Goal: Information Seeking & Learning: Compare options

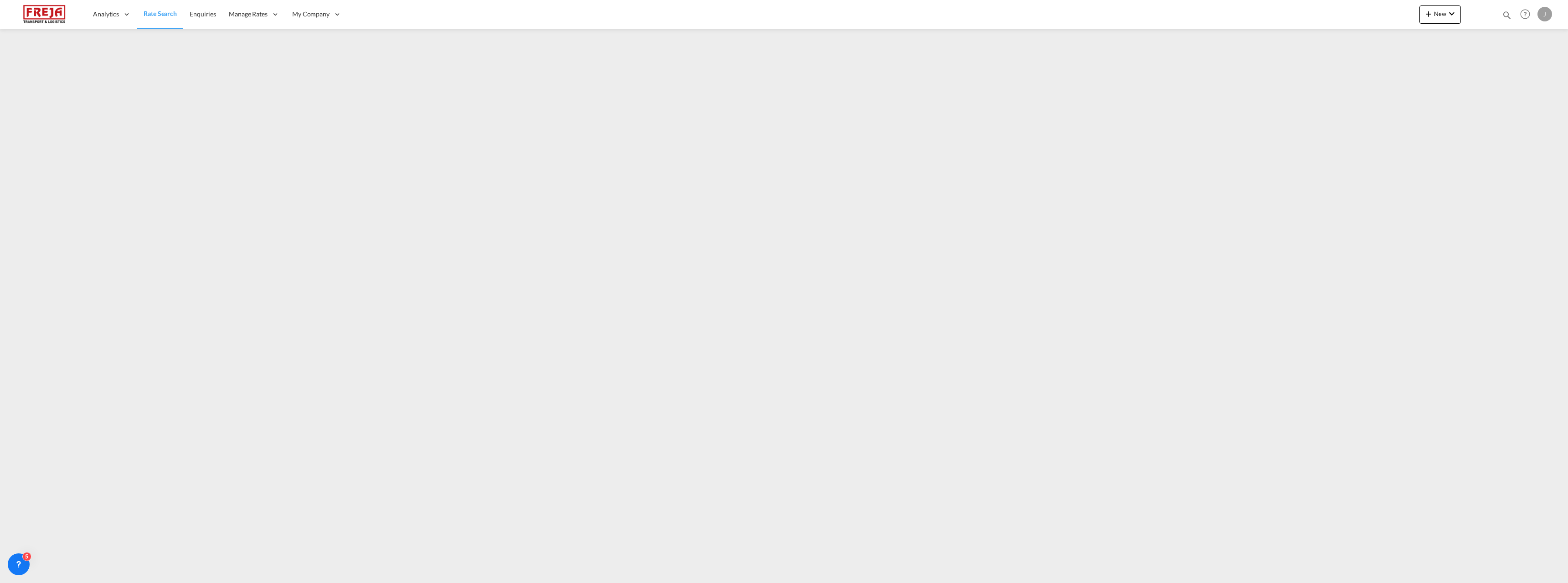
click at [151, 16] on span "Rate Search" at bounding box center [160, 13] width 33 height 8
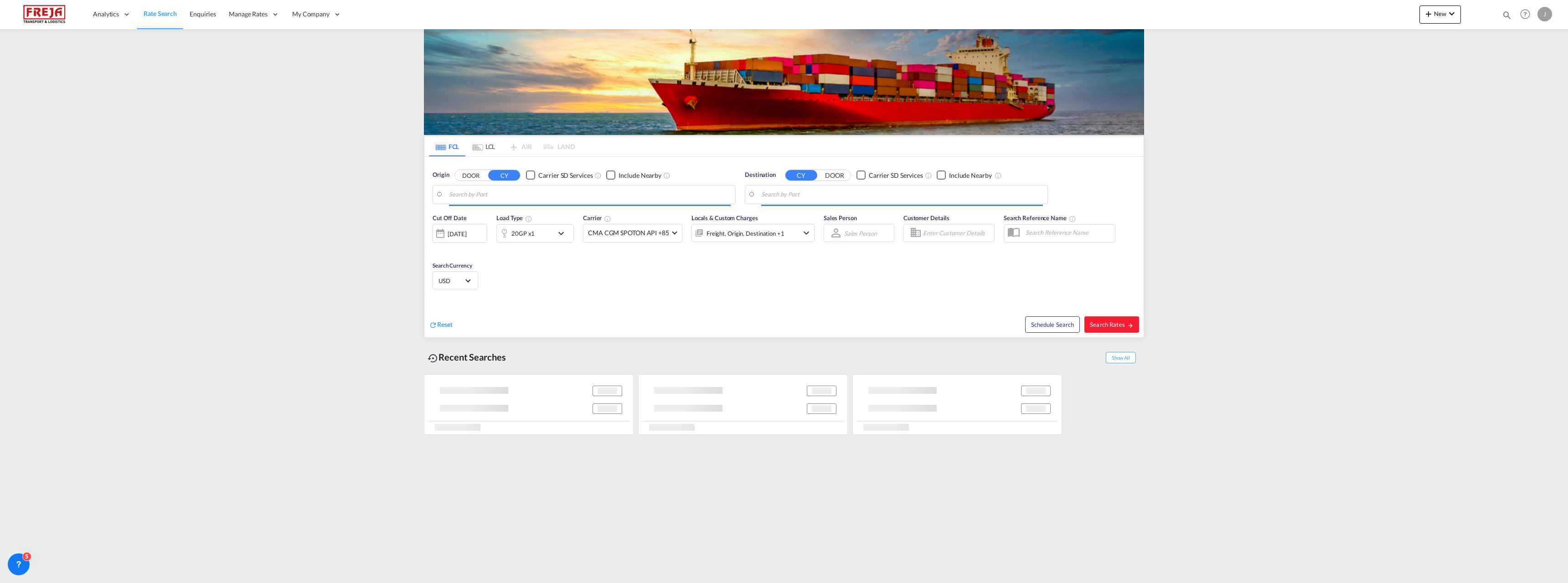
type input "[GEOGRAPHIC_DATA] ([GEOGRAPHIC_DATA]), [GEOGRAPHIC_DATA]"
type input "[GEOGRAPHIC_DATA], SGSIN"
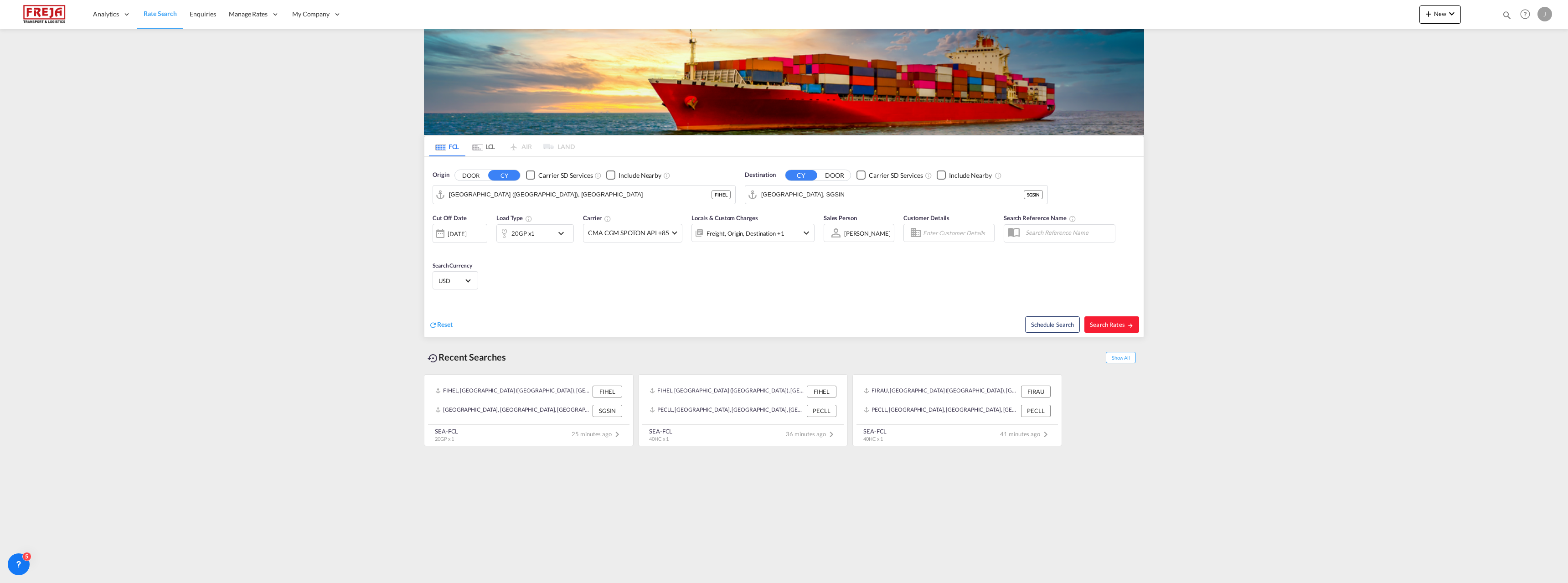
click at [483, 150] on md-tab-item "LCL" at bounding box center [484, 146] width 37 height 20
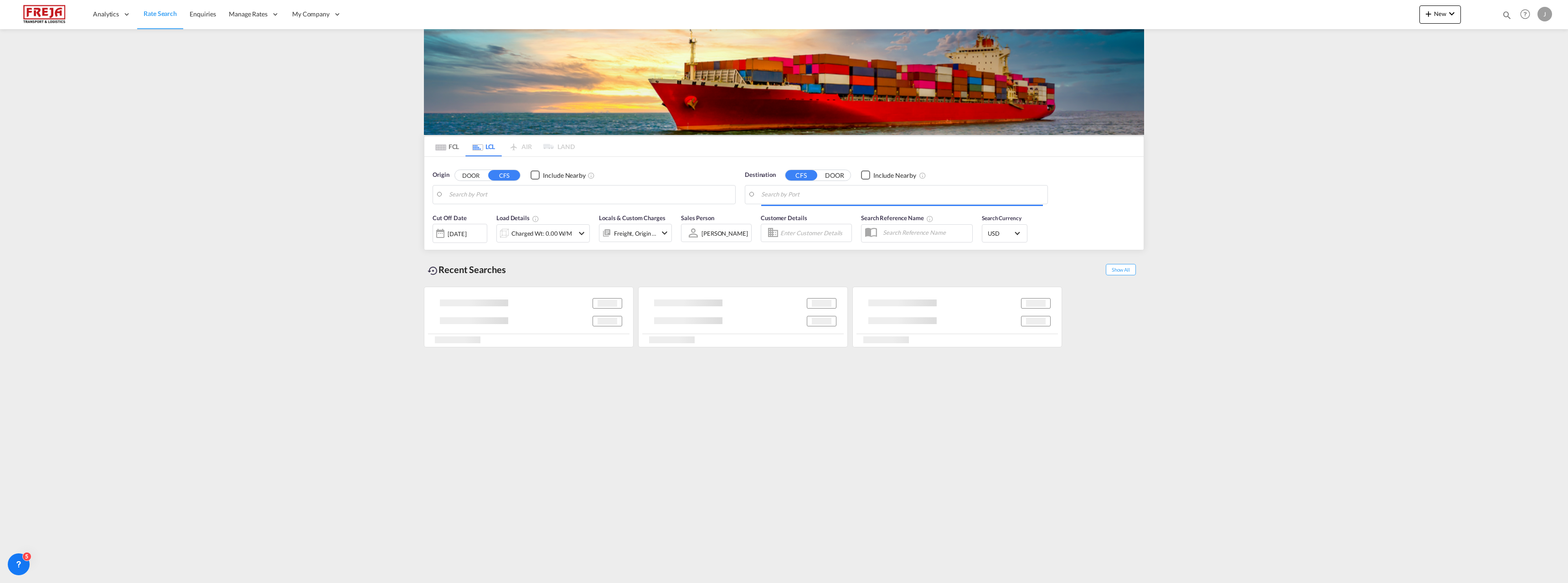
click at [808, 194] on body "Analytics Reports Dashboard Rate Search Enquiries Manage Rates Contract Rates" at bounding box center [784, 292] width 1568 height 583
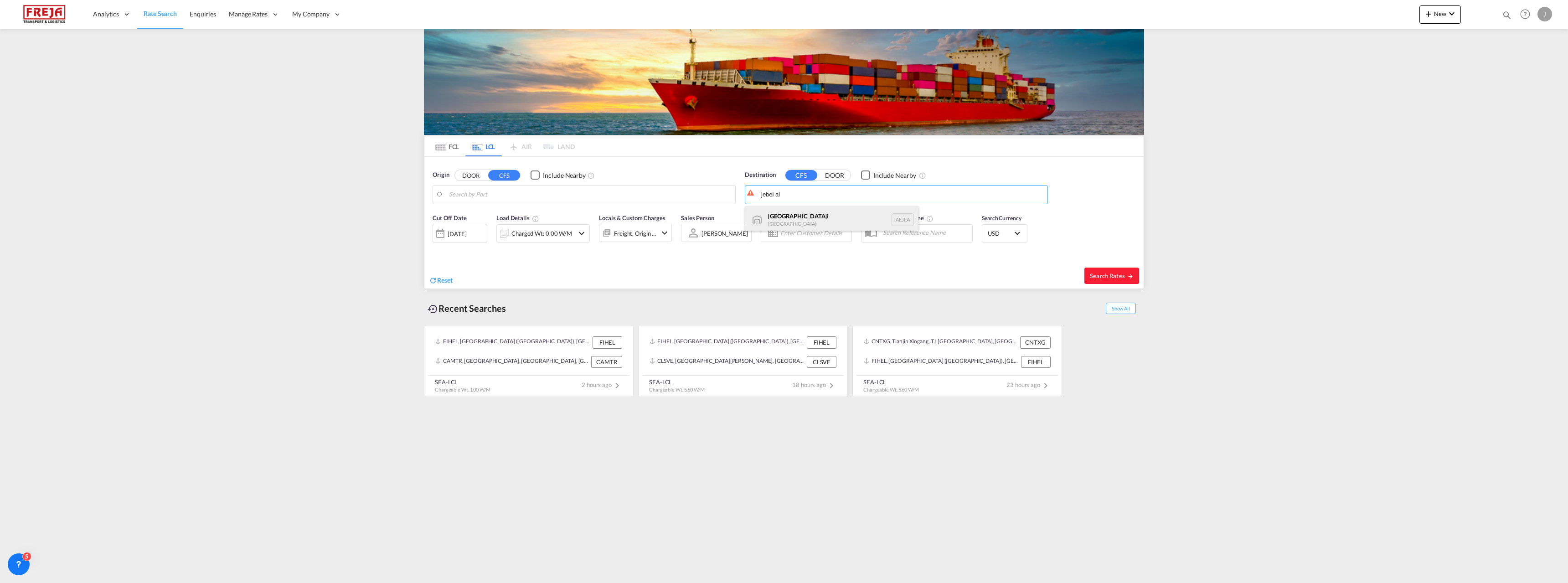
click at [795, 215] on div "[GEOGRAPHIC_DATA] [GEOGRAPHIC_DATA]" at bounding box center [832, 219] width 173 height 27
type input "[GEOGRAPHIC_DATA], [GEOGRAPHIC_DATA]"
click at [540, 226] on div "Charged Wt: 0.00 W/M" at bounding box center [535, 233] width 77 height 18
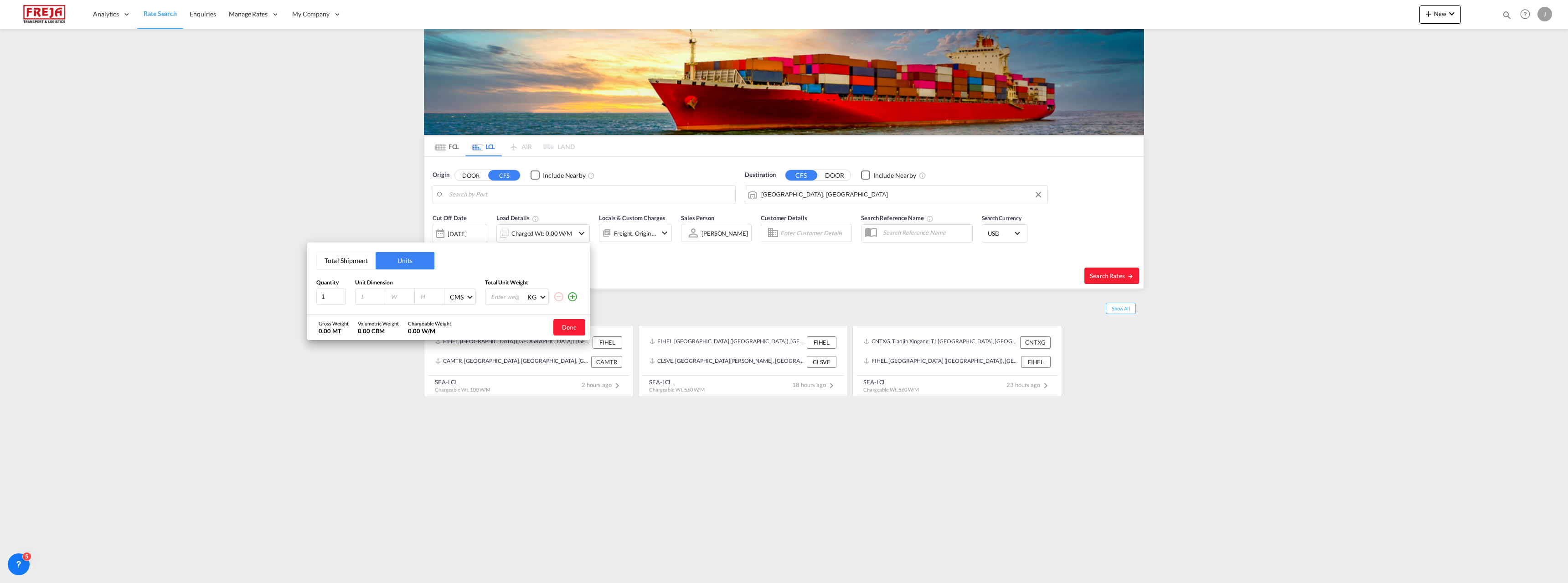
click at [363, 301] on input "number" at bounding box center [372, 297] width 25 height 8
click at [329, 300] on input "1" at bounding box center [331, 297] width 30 height 16
type input "2"
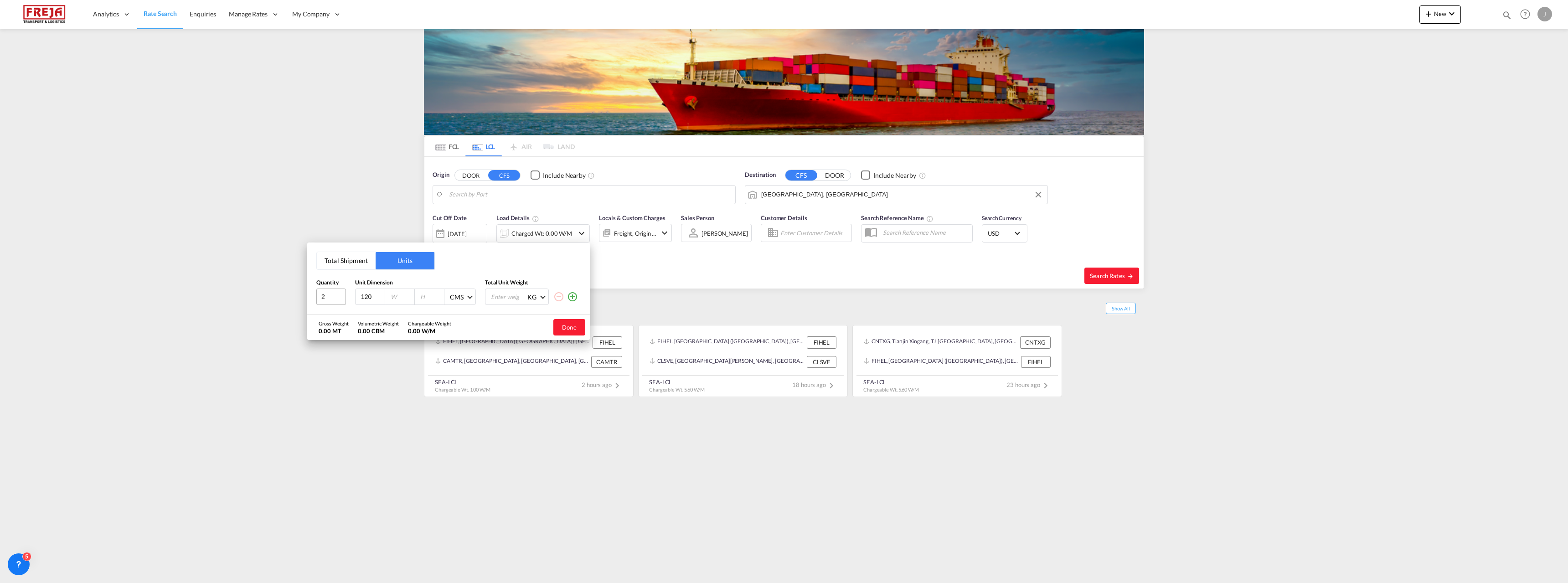
type input "120"
type input "100"
type input "115"
type input "1455"
click at [576, 327] on button "Done" at bounding box center [569, 327] width 32 height 16
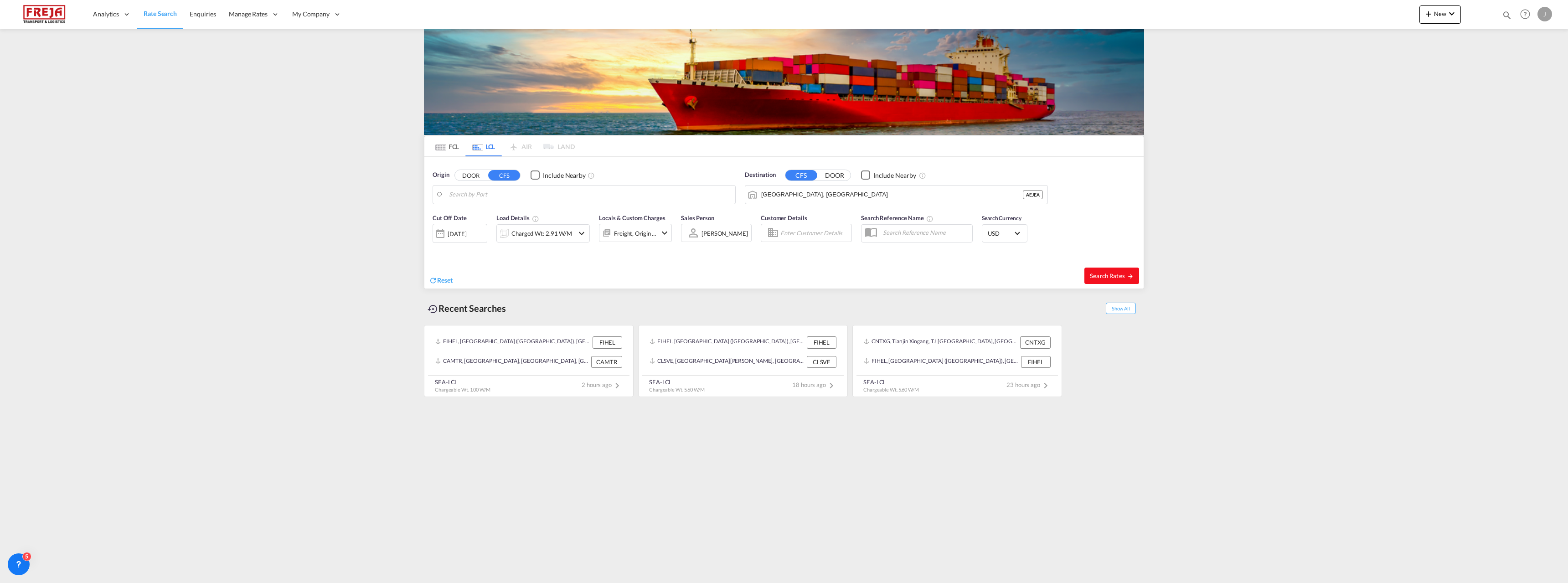
click at [1105, 278] on span "Search Rates" at bounding box center [1112, 276] width 44 height 8
click at [699, 189] on body "Analytics Reports Dashboard Rate Search Enquiries Manage Rates Contract Rates" at bounding box center [784, 292] width 1568 height 583
click at [521, 217] on div "[GEOGRAPHIC_DATA] ( [GEOGRAPHIC_DATA] ) [GEOGRAPHIC_DATA] FIHEL" at bounding box center [520, 222] width 173 height 33
type input "[GEOGRAPHIC_DATA] ([GEOGRAPHIC_DATA]), [GEOGRAPHIC_DATA]"
click at [1105, 273] on span "Search Rates" at bounding box center [1112, 276] width 44 height 8
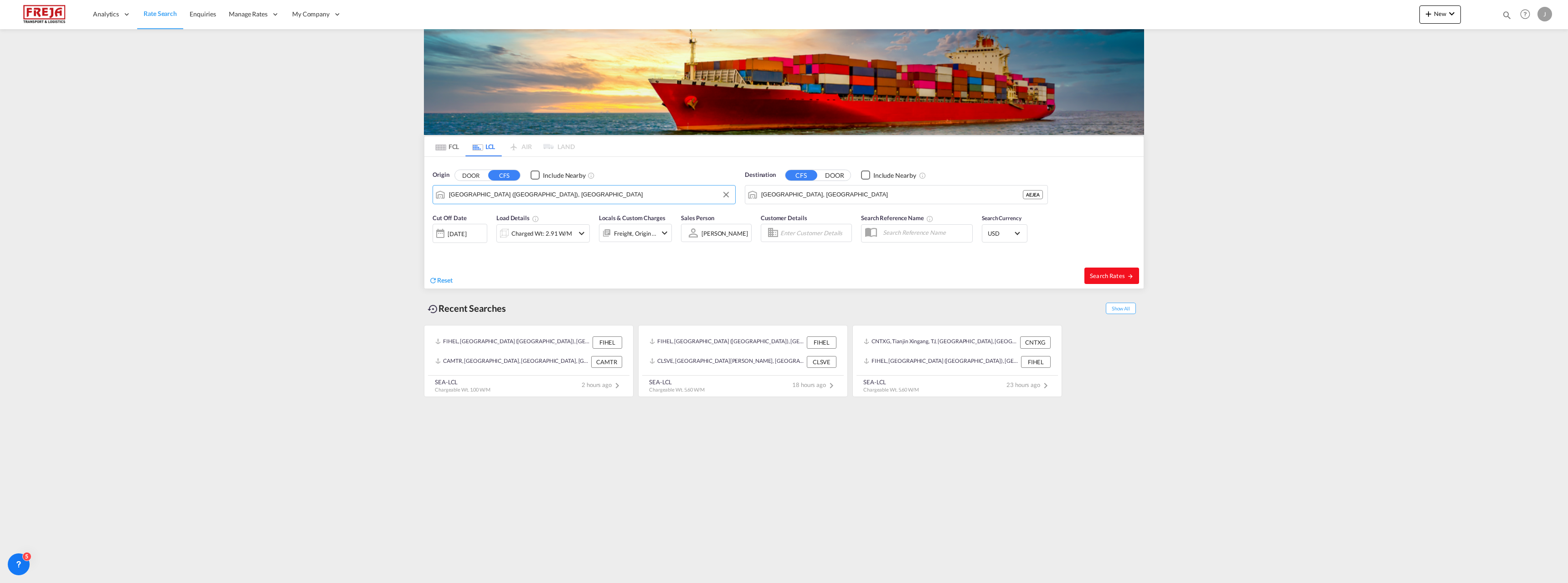
type input "FIHEL to AEJEA / [DATE]"
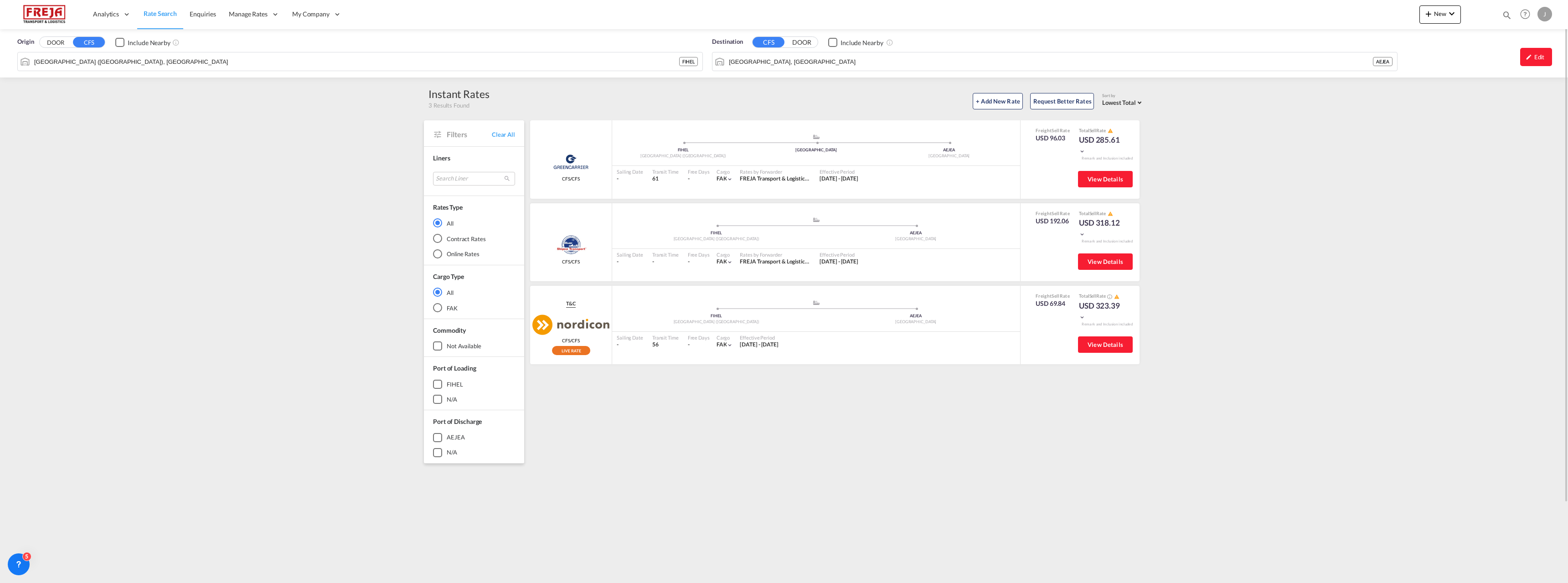
click at [1215, 187] on div "Origin DOOR CFS Include Nearby [GEOGRAPHIC_DATA] ([GEOGRAPHIC_DATA]), FIHEL FIH…" at bounding box center [784, 352] width 1568 height 646
click at [1456, 14] on md-icon "icon-chevron-down" at bounding box center [1451, 13] width 11 height 11
click at [1483, 65] on span "Ratesheet" at bounding box center [1478, 68] width 10 height 18
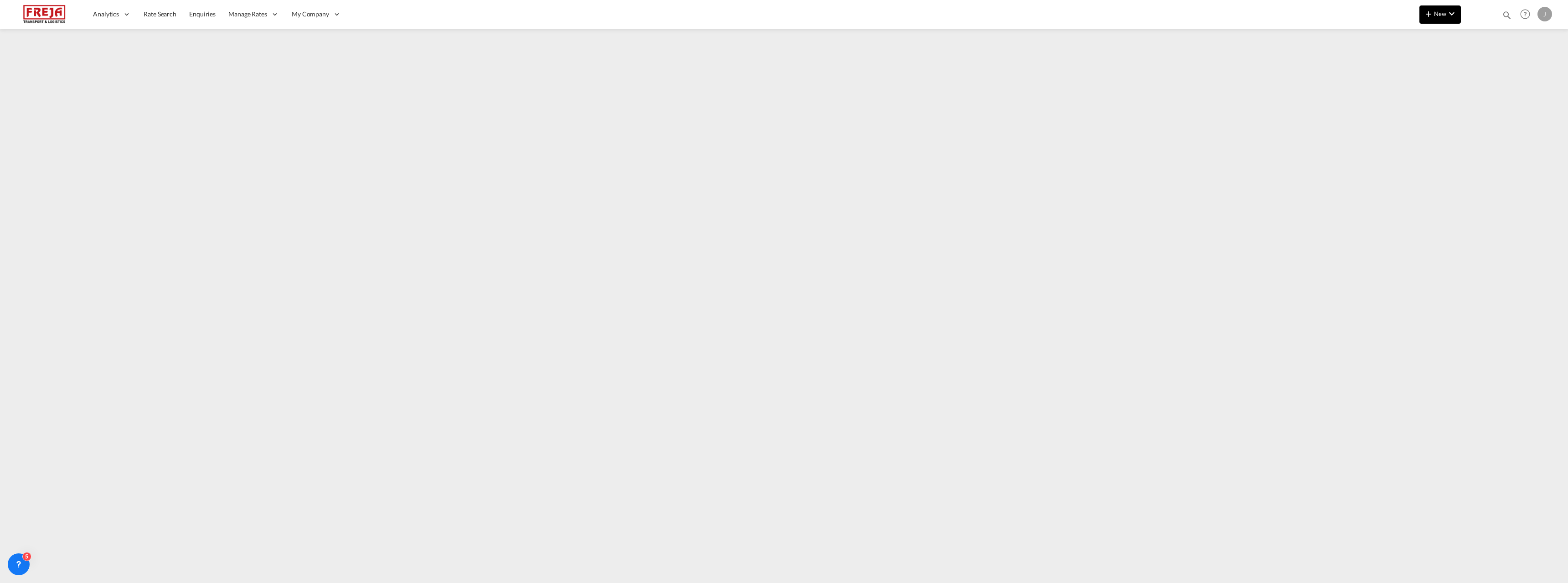
click at [1436, 8] on button "New" at bounding box center [1440, 15] width 42 height 18
click at [1483, 69] on span "Ratesheet" at bounding box center [1478, 68] width 10 height 18
click at [193, 18] on span "Enquiries" at bounding box center [203, 14] width 27 height 8
click at [165, 20] on link "Rate Search" at bounding box center [160, 14] width 45 height 30
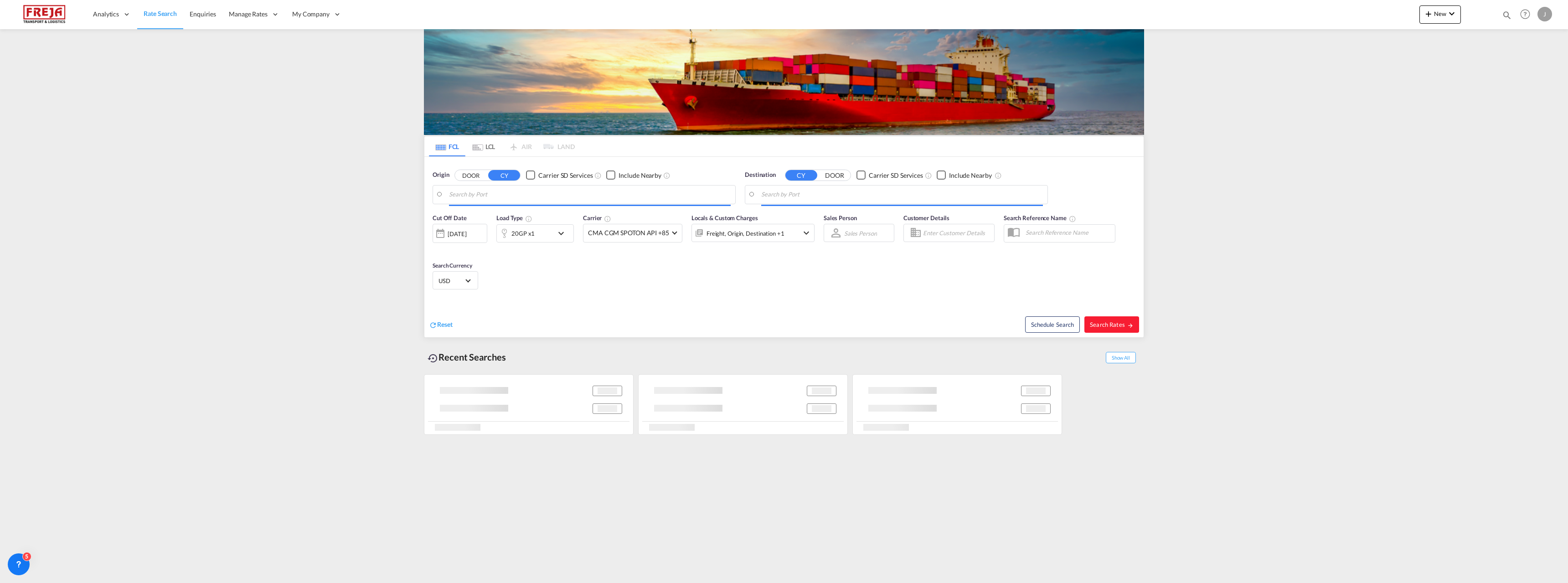
click at [485, 145] on md-tab-item "LCL" at bounding box center [484, 146] width 37 height 20
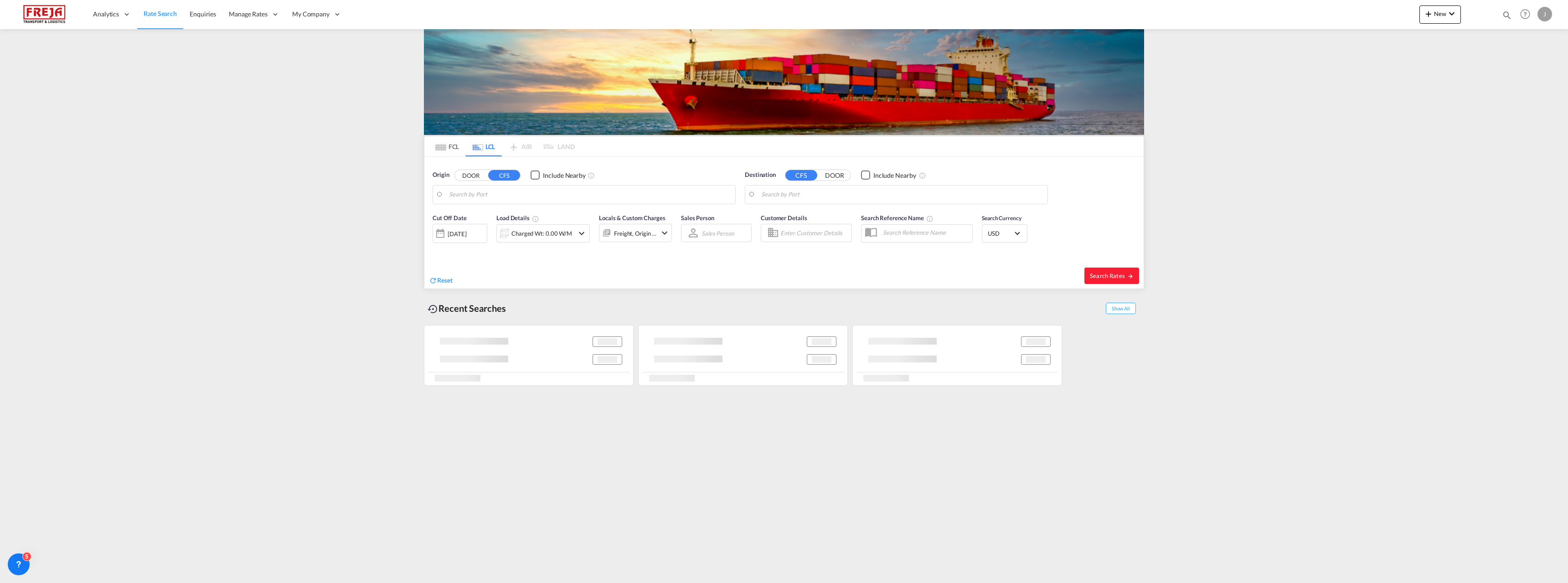
type input "[GEOGRAPHIC_DATA] ([GEOGRAPHIC_DATA]), [GEOGRAPHIC_DATA]"
type input "[GEOGRAPHIC_DATA], [GEOGRAPHIC_DATA]"
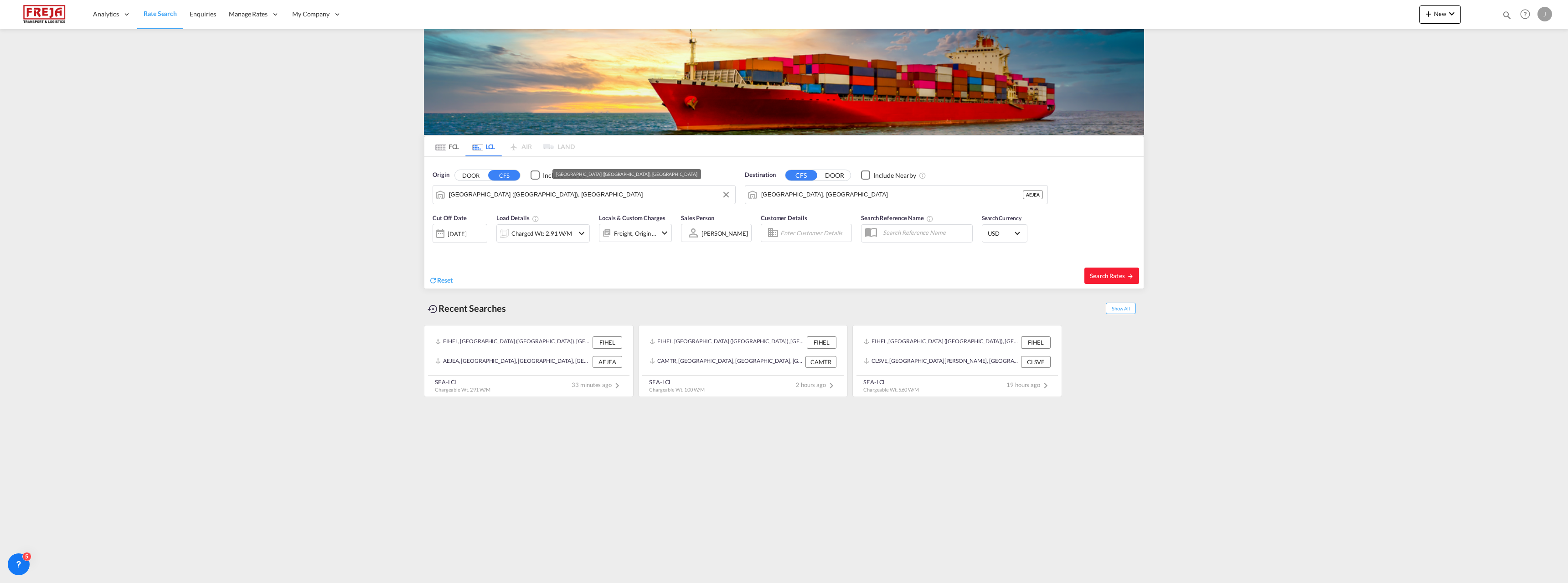
click at [521, 197] on input "[GEOGRAPHIC_DATA] ([GEOGRAPHIC_DATA]), [GEOGRAPHIC_DATA]" at bounding box center [590, 195] width 282 height 14
click at [814, 194] on input "[GEOGRAPHIC_DATA], [GEOGRAPHIC_DATA]" at bounding box center [902, 195] width 282 height 14
click at [519, 217] on div "Ningbo , ZJ China CNNGB" at bounding box center [520, 219] width 173 height 27
type input "Ningbo, ZJ, CNNGB"
click at [787, 195] on body "Analytics Reports Dashboard Rate Search Enquiries Manage Rates Contract Rates" at bounding box center [784, 292] width 1568 height 583
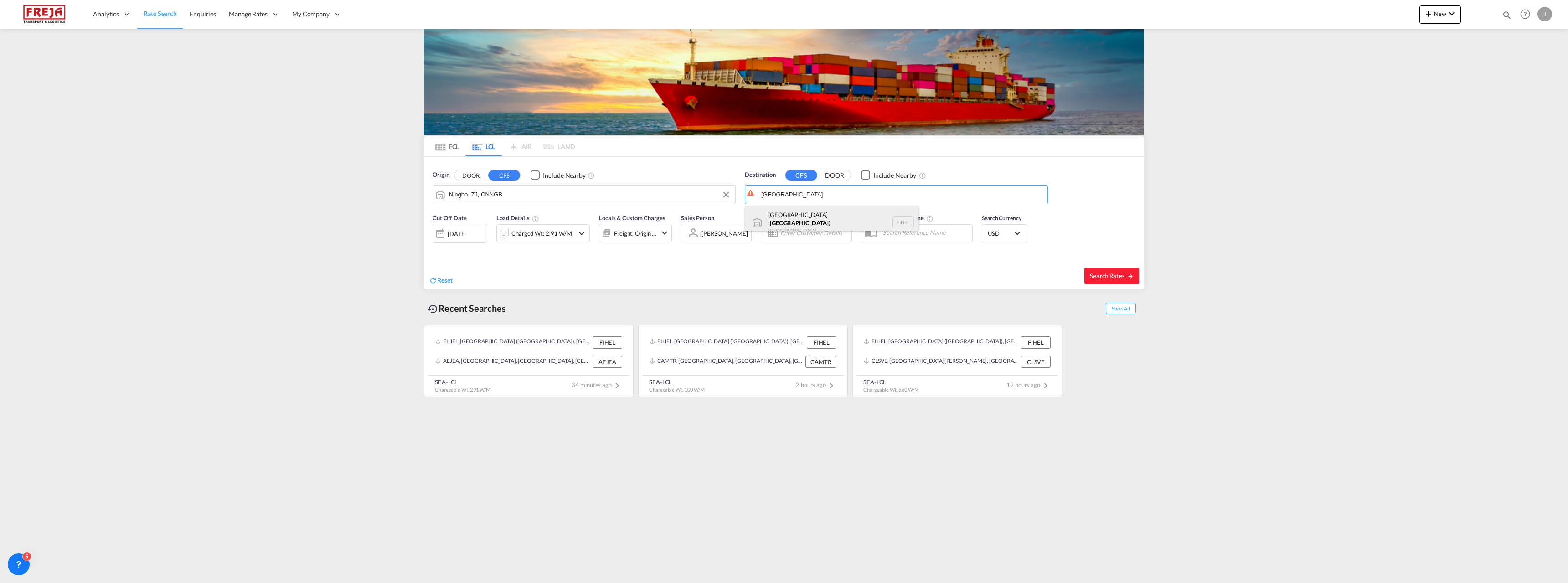
click at [787, 213] on div "[GEOGRAPHIC_DATA] ( [GEOGRAPHIC_DATA] ) [GEOGRAPHIC_DATA] [GEOGRAPHIC_DATA]" at bounding box center [832, 222] width 173 height 33
type input "[GEOGRAPHIC_DATA] ([GEOGRAPHIC_DATA]), [GEOGRAPHIC_DATA]"
click at [555, 238] on div "Charged Wt: 2.91 W/M" at bounding box center [542, 233] width 61 height 13
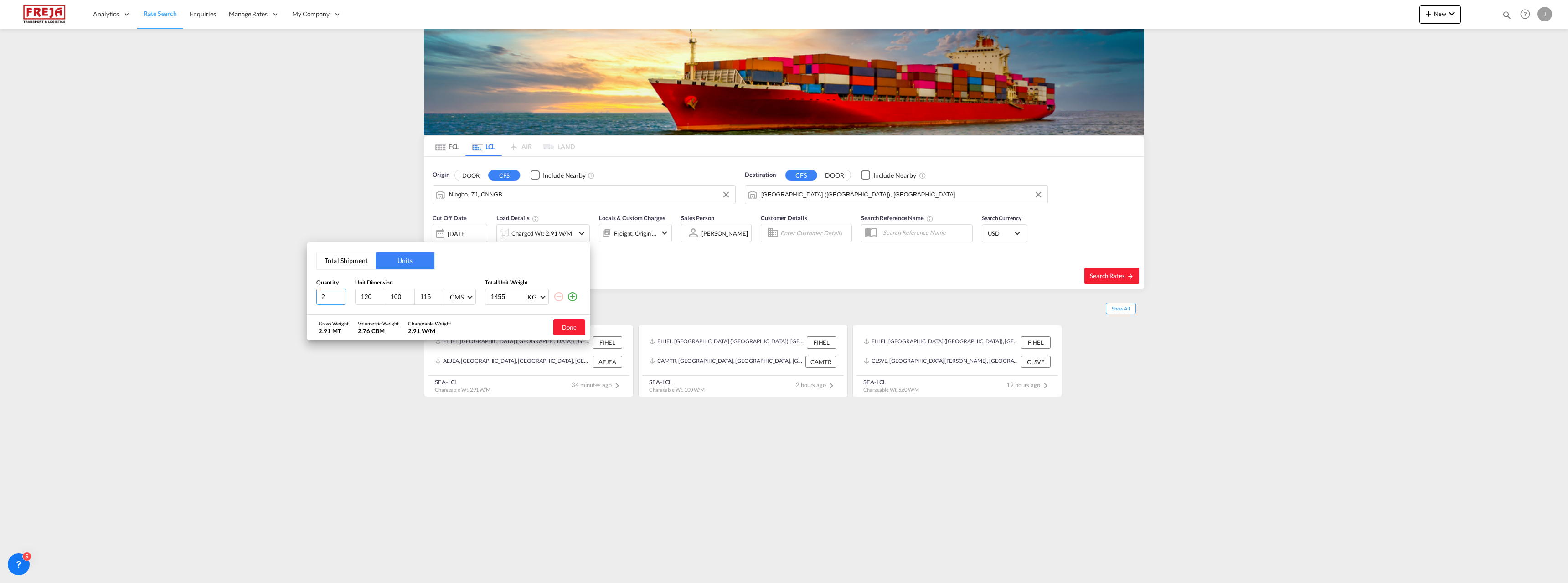
click at [326, 295] on input "2" at bounding box center [331, 297] width 30 height 16
click at [349, 259] on button "Total Shipment" at bounding box center [346, 260] width 59 height 17
click at [328, 298] on input "2" at bounding box center [331, 298] width 30 height 16
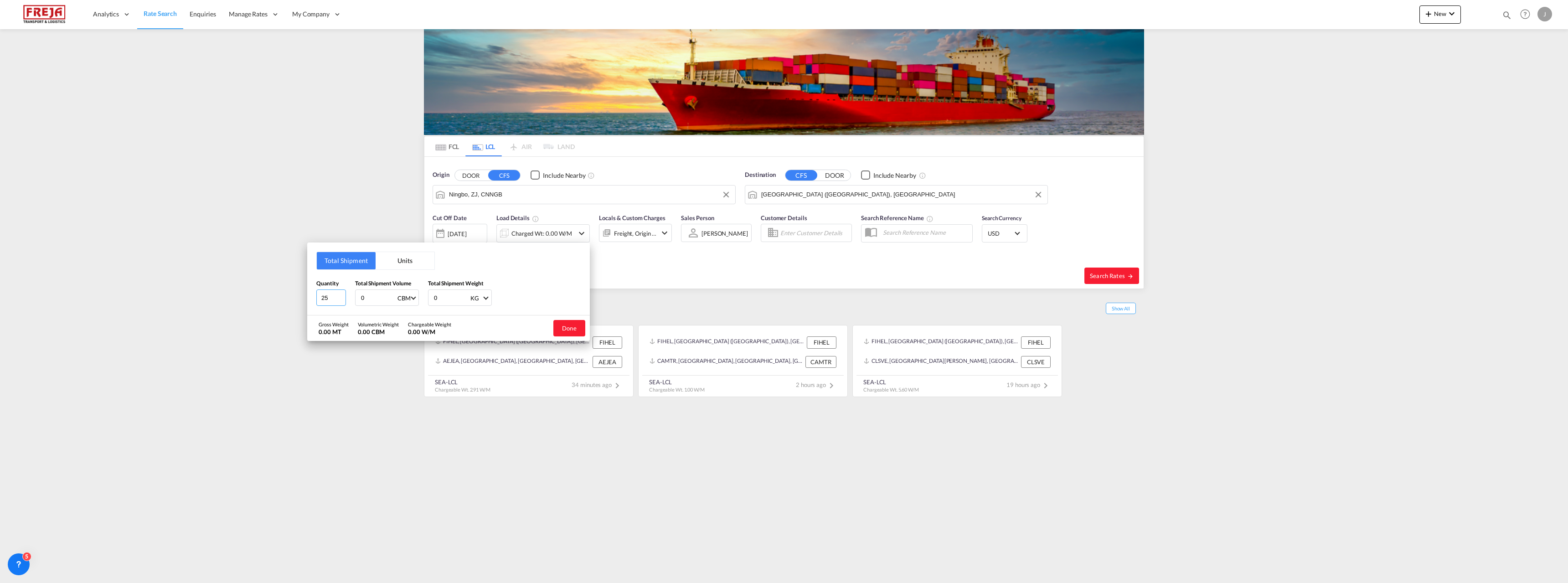
type input "25"
type input "12.69"
type input "1690"
click at [571, 333] on button "Done" at bounding box center [569, 328] width 32 height 16
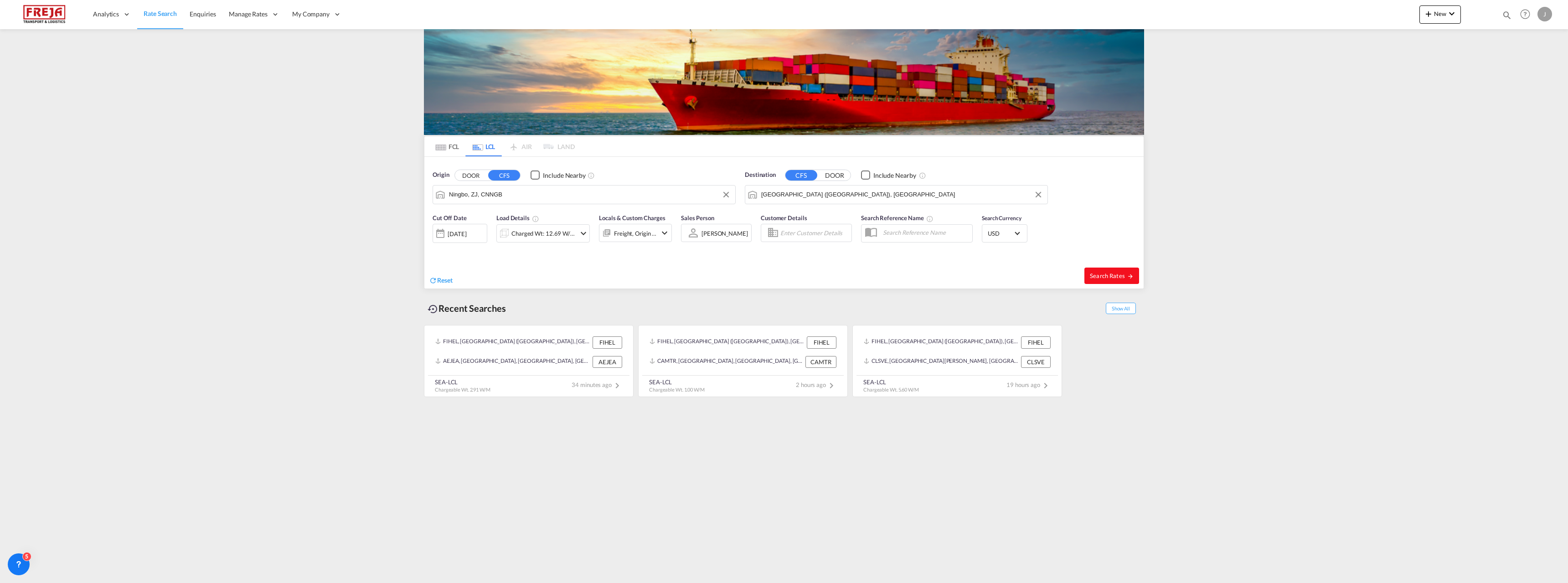
click at [1102, 276] on span "Search Rates" at bounding box center [1112, 276] width 44 height 8
type input "CNNGB to FIHEL / [DATE]"
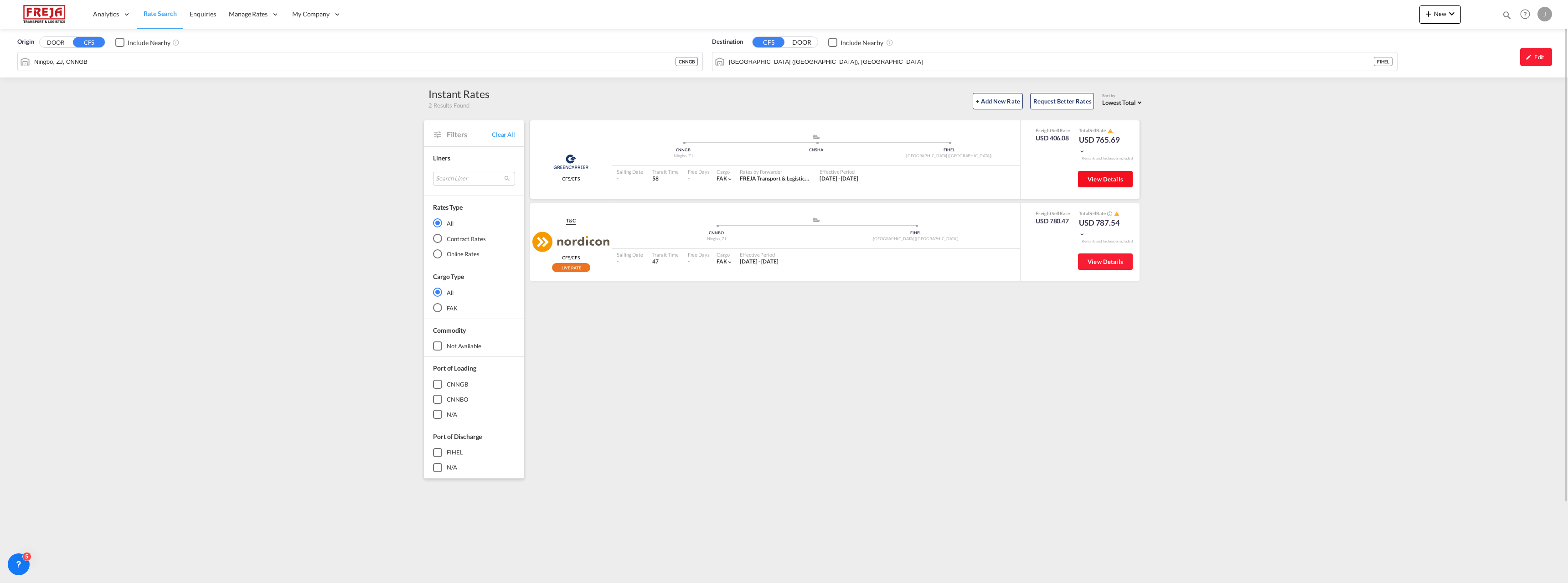
click at [1087, 180] on button "View Details" at bounding box center [1105, 179] width 55 height 16
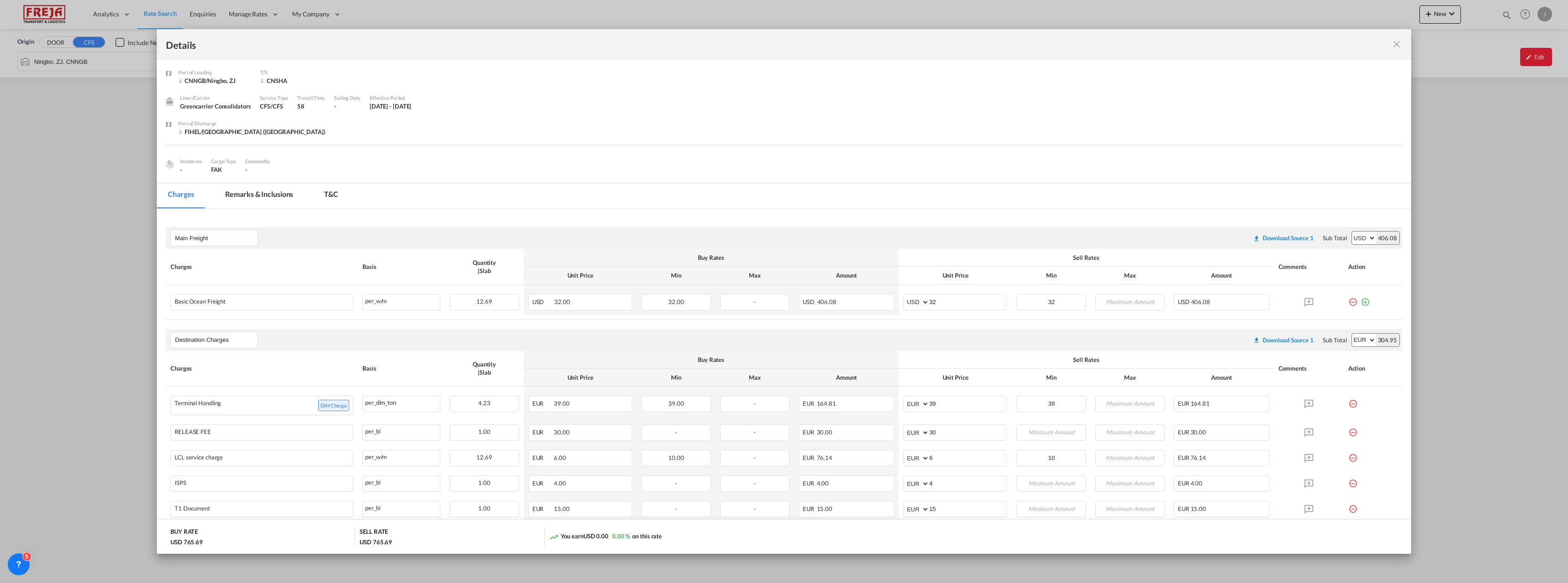
click at [1401, 52] on div "Details" at bounding box center [783, 44] width 1254 height 30
click at [1398, 45] on md-icon "icon-close fg-AAA8AD m-0 cursor" at bounding box center [1396, 44] width 11 height 11
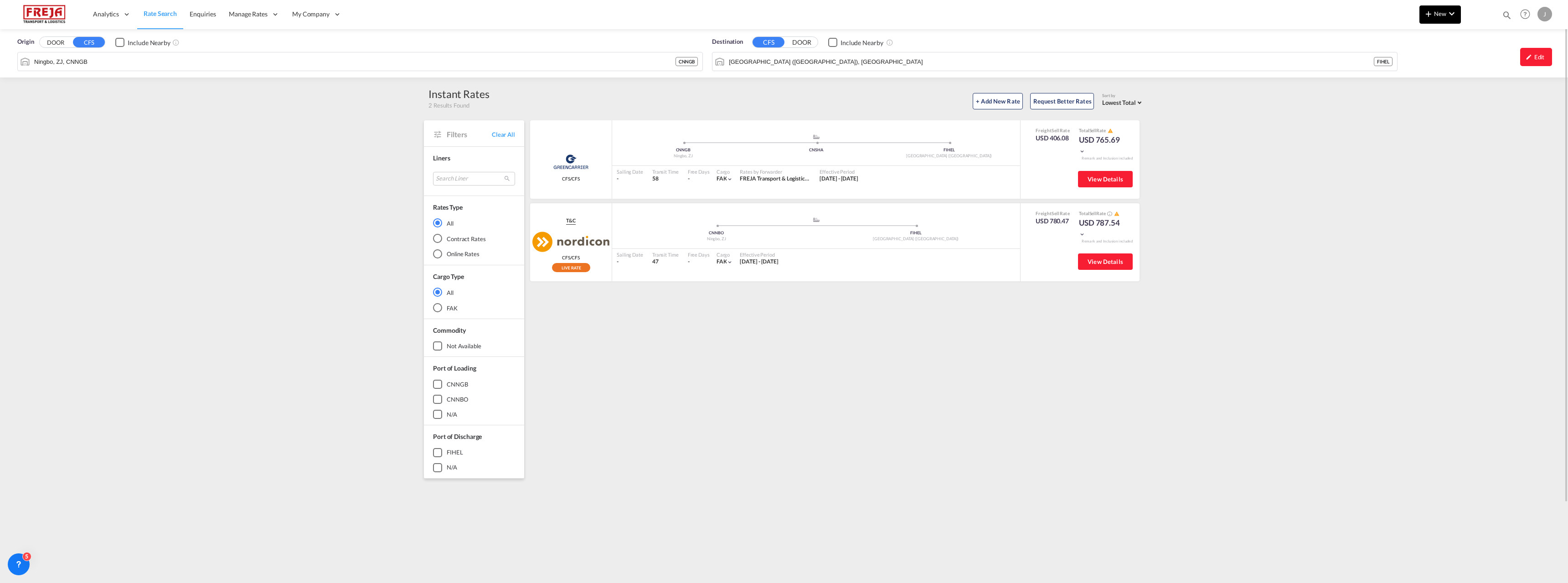
click at [1442, 9] on button "New" at bounding box center [1440, 15] width 42 height 18
click at [1494, 73] on div "Ratesheet" at bounding box center [1489, 68] width 33 height 23
